Goal: Task Accomplishment & Management: Manage account settings

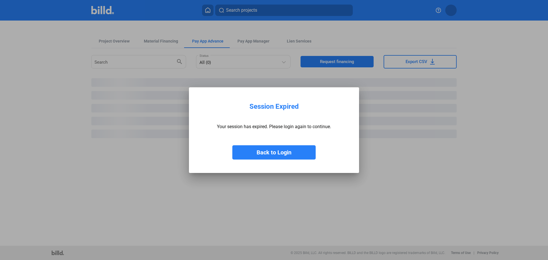
click at [276, 148] on button "Back to Login" at bounding box center [273, 152] width 83 height 14
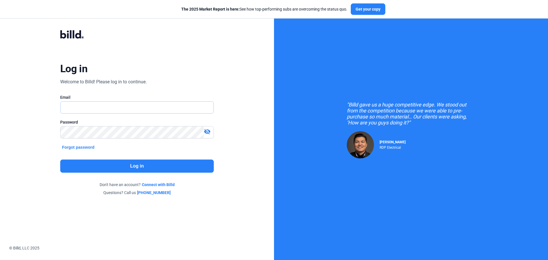
type input "[EMAIL_ADDRESS][DOMAIN_NAME]"
click at [132, 164] on button "Log in" at bounding box center [137, 166] width 154 height 13
